Goal: Task Accomplishment & Management: Manage account settings

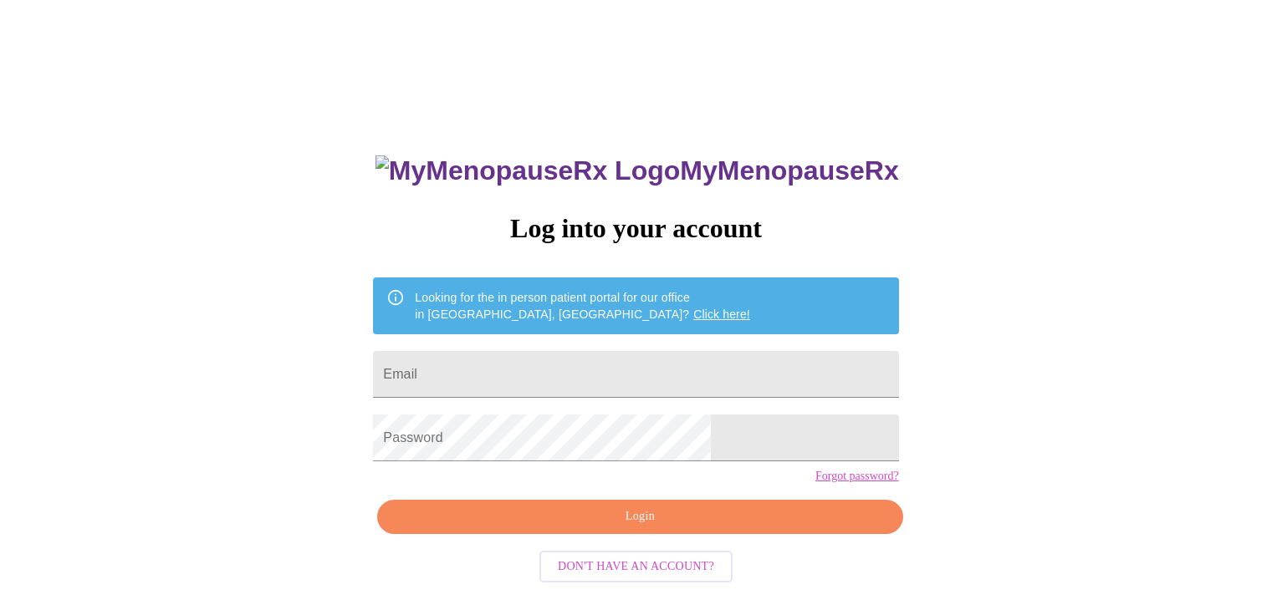
scroll to position [17, 0]
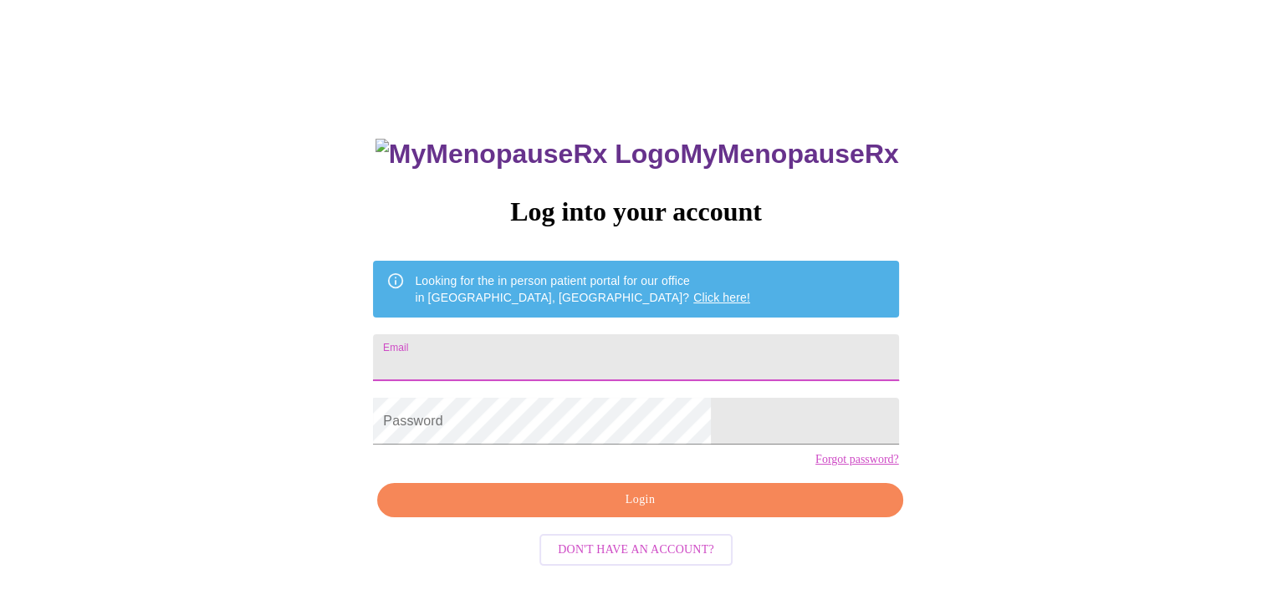
drag, startPoint x: 534, startPoint y: 339, endPoint x: 547, endPoint y: 355, distance: 20.2
click at [534, 340] on input "Email" at bounding box center [635, 357] width 525 height 47
drag, startPoint x: 409, startPoint y: 392, endPoint x: 430, endPoint y: 378, distance: 25.3
click at [409, 392] on div "MyMenopauseRx Log into your account Looking for the in person patient portal fo…" at bounding box center [636, 356] width 1258 height 732
click at [498, 348] on input "Email" at bounding box center [635, 357] width 525 height 47
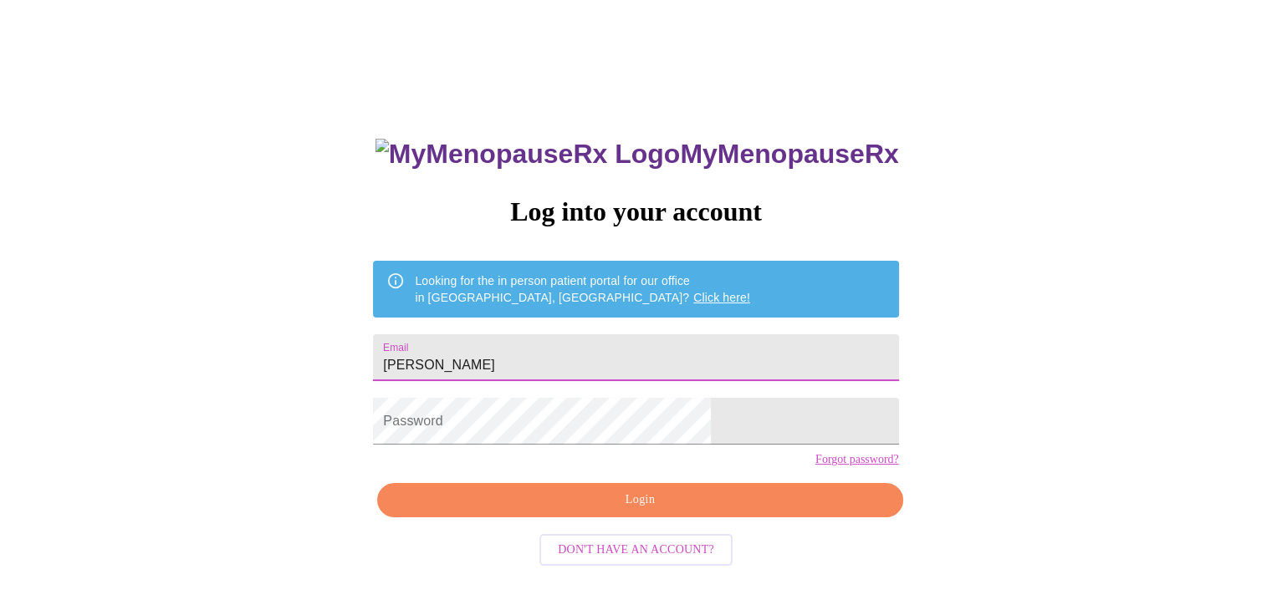
type input "[PERSON_NAME][EMAIL_ADDRESS][PERSON_NAME][DOMAIN_NAME]"
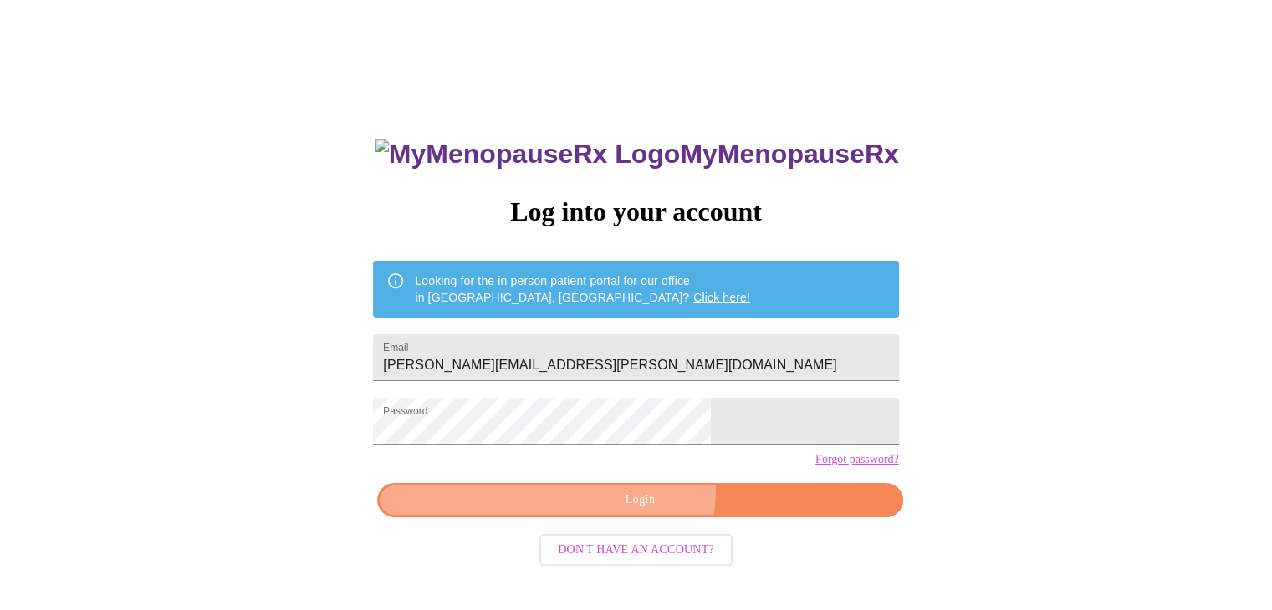
click at [532, 512] on button "Login" at bounding box center [639, 500] width 525 height 34
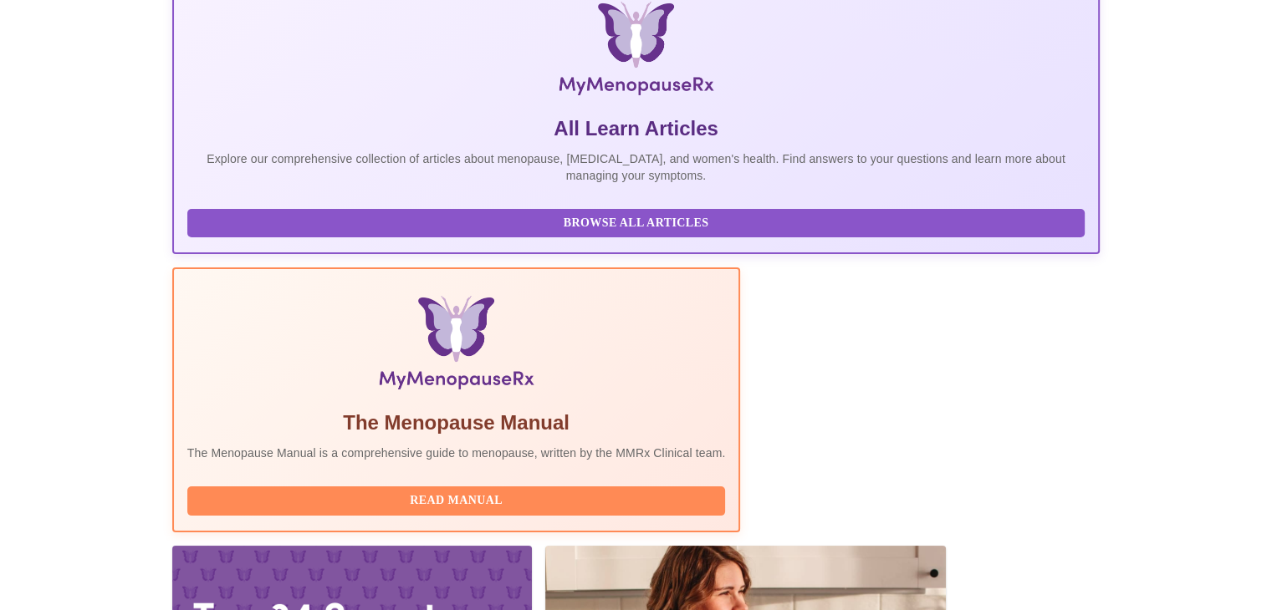
scroll to position [303, 0]
